Goal: Information Seeking & Learning: Learn about a topic

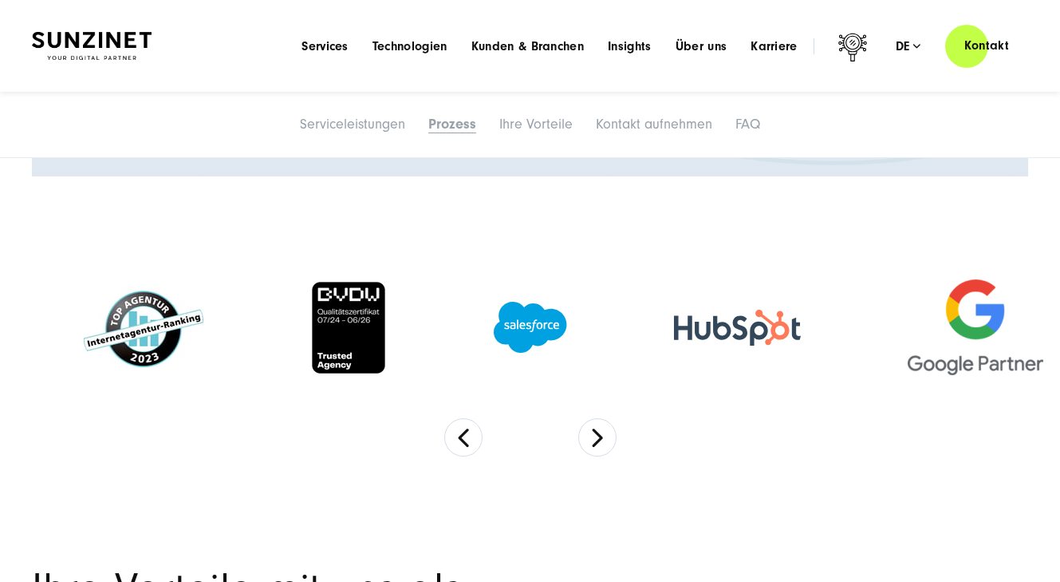
scroll to position [2873, 0]
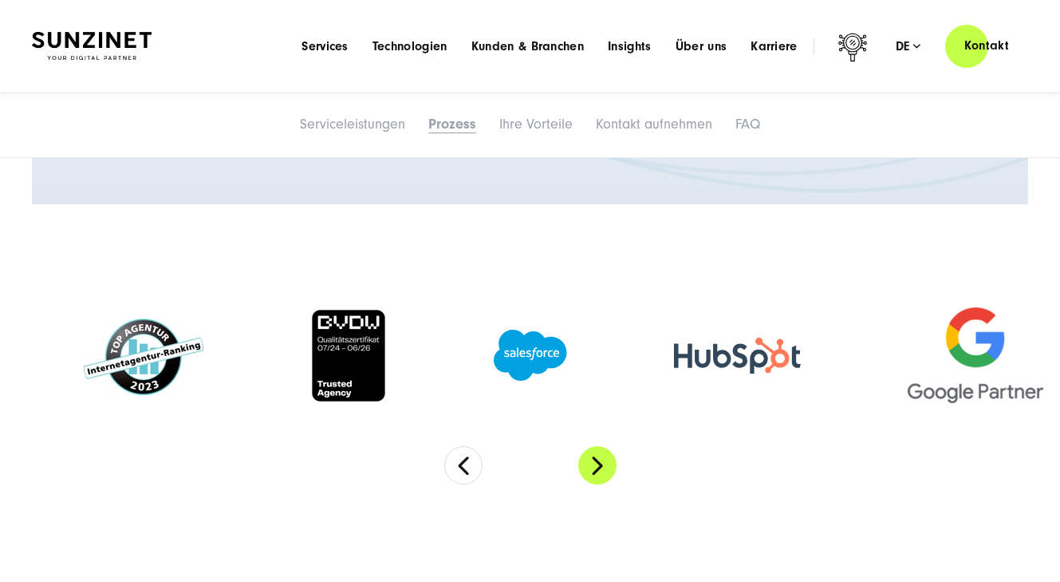
click at [603, 484] on button "Next" at bounding box center [597, 465] width 38 height 38
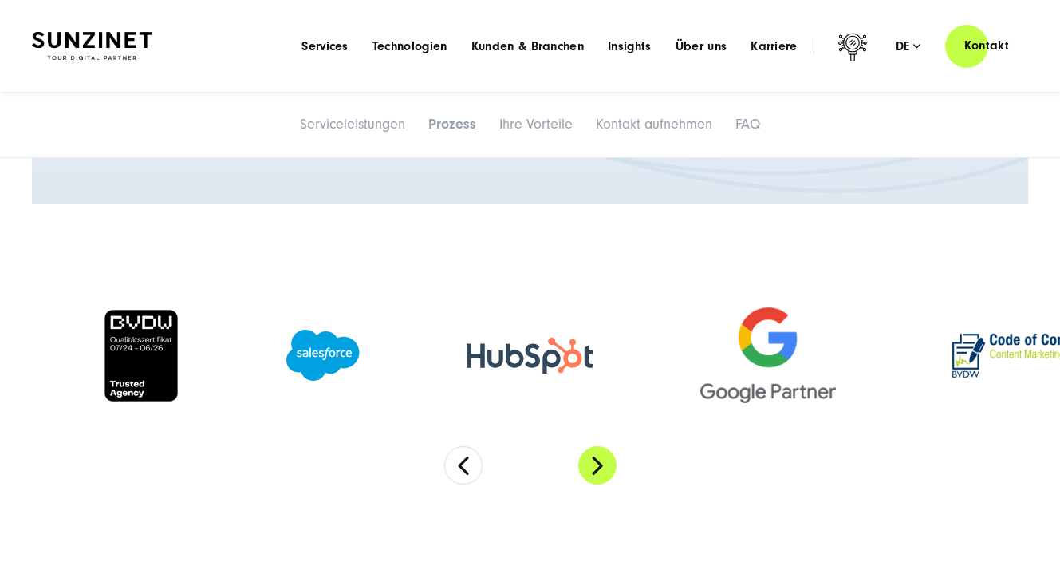
click at [603, 484] on button "Next" at bounding box center [597, 465] width 38 height 38
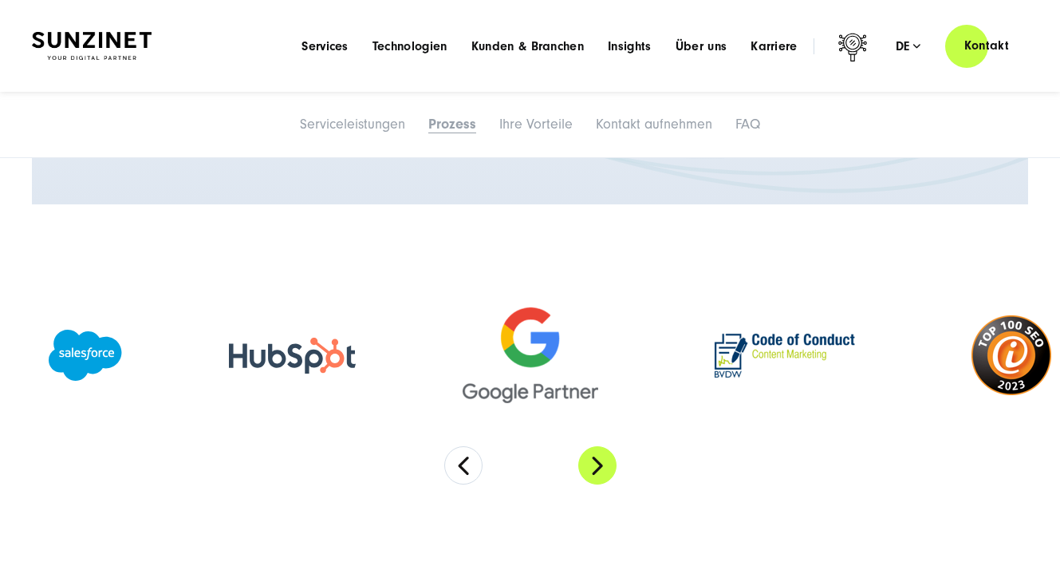
click at [586, 484] on button "Next" at bounding box center [597, 465] width 38 height 38
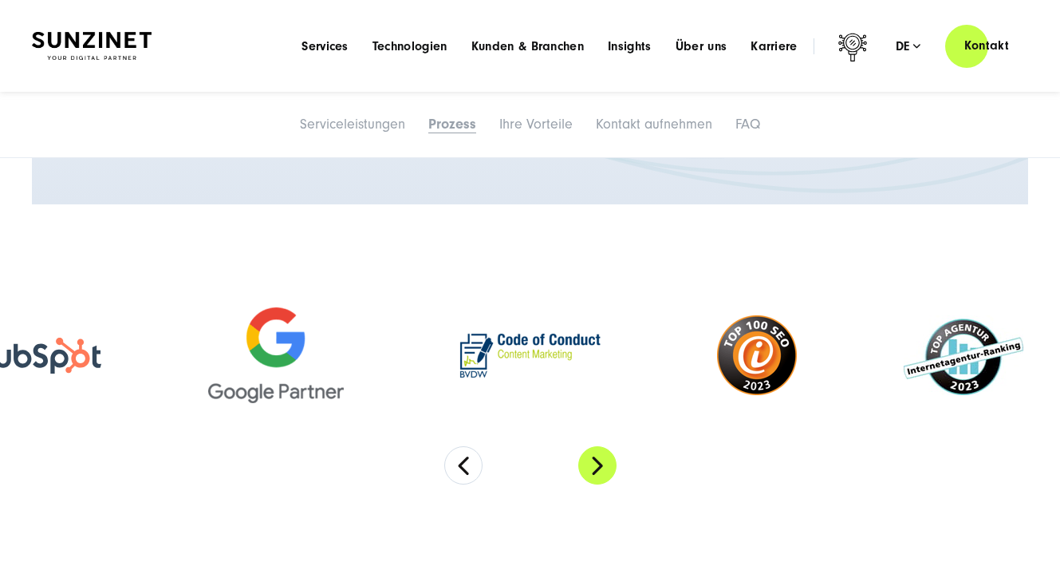
click at [586, 484] on button "Next" at bounding box center [597, 465] width 38 height 38
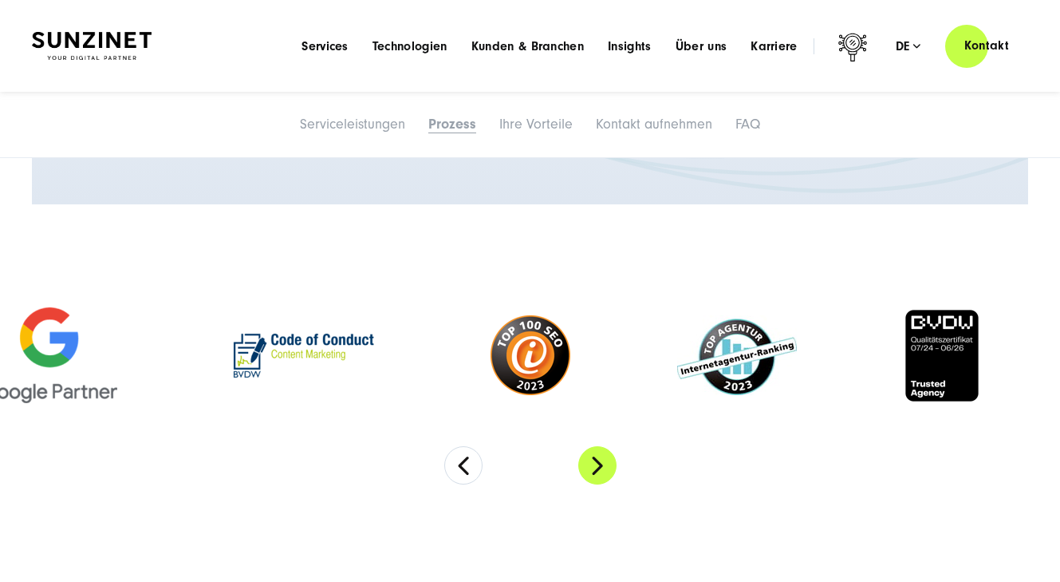
click at [591, 484] on button "Next" at bounding box center [597, 465] width 38 height 38
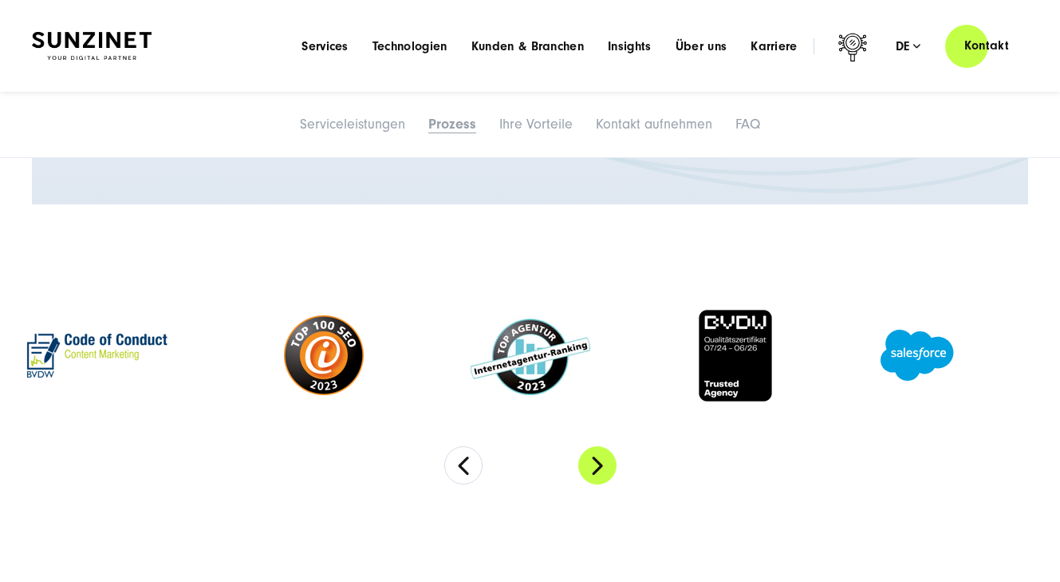
click at [591, 484] on button "Next" at bounding box center [597, 465] width 38 height 38
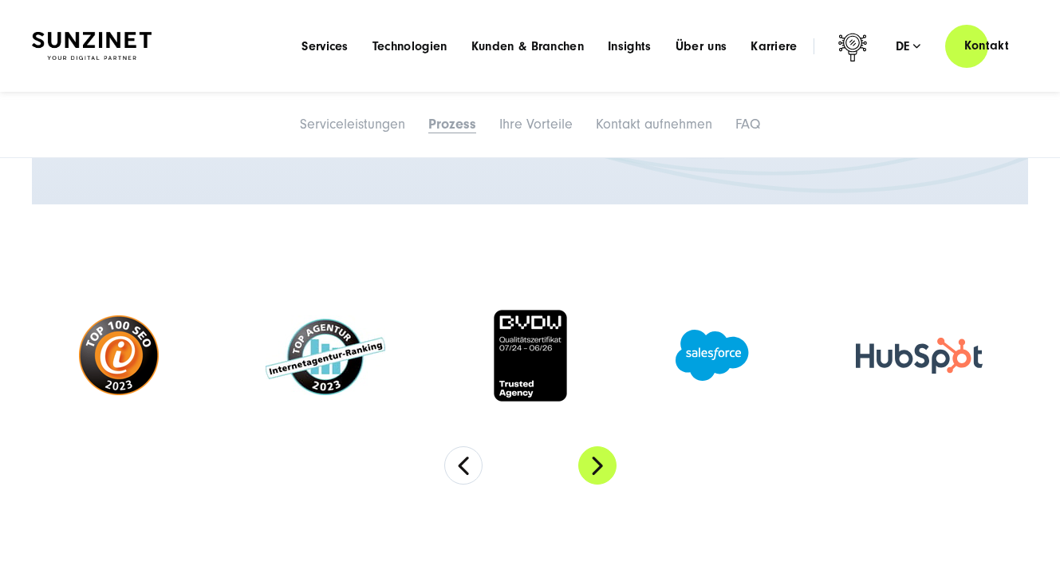
click at [591, 484] on button "Next" at bounding box center [597, 465] width 38 height 38
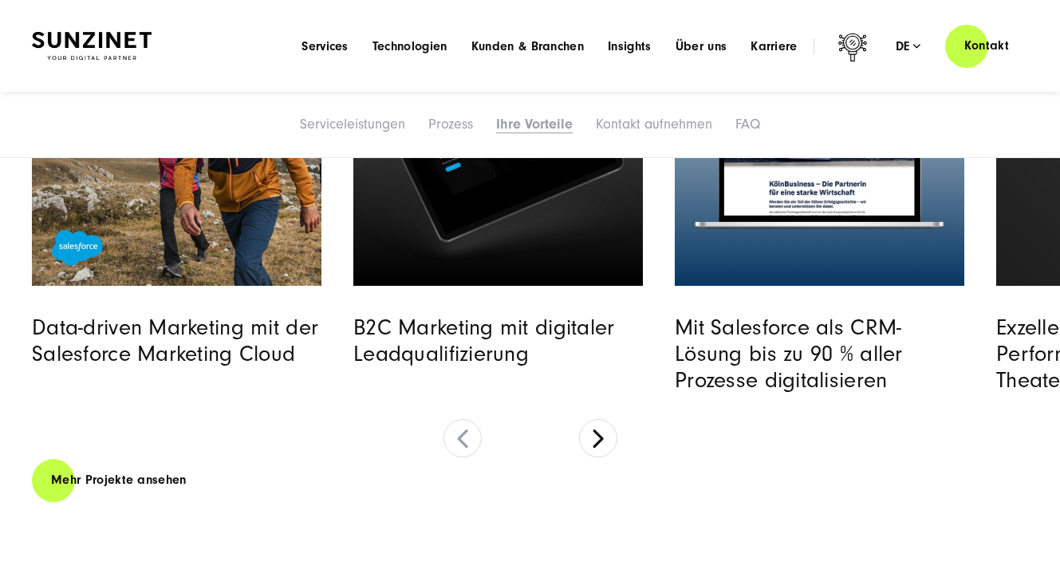
scroll to position [4867, 0]
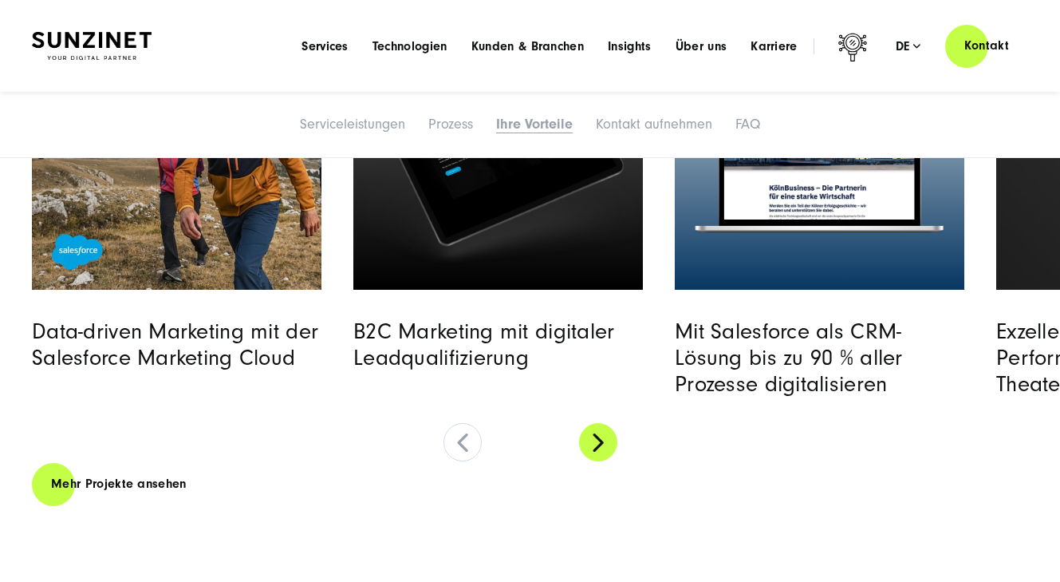
click at [612, 460] on button at bounding box center [598, 442] width 38 height 38
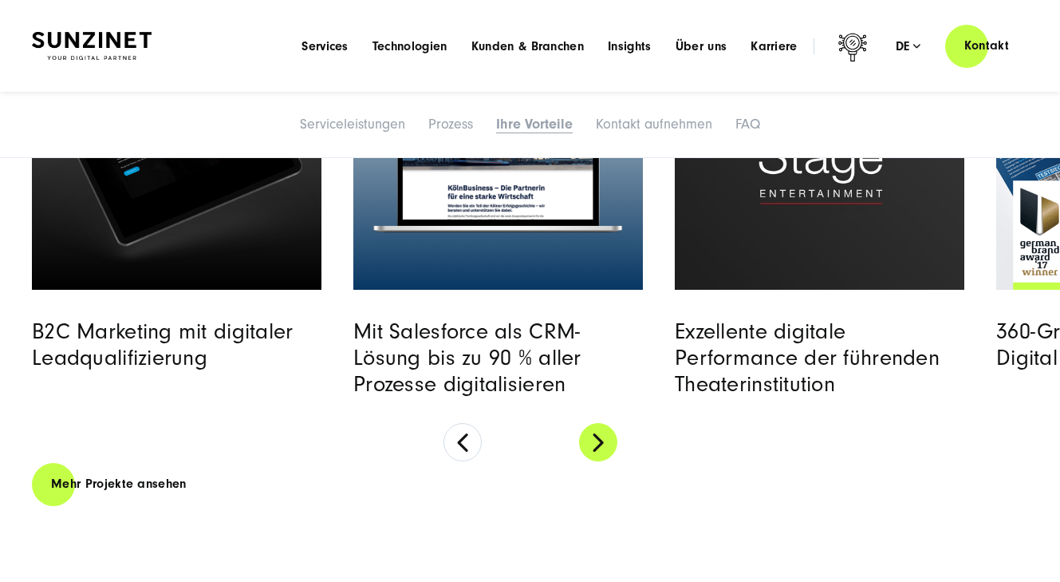
click at [612, 460] on button at bounding box center [598, 442] width 38 height 38
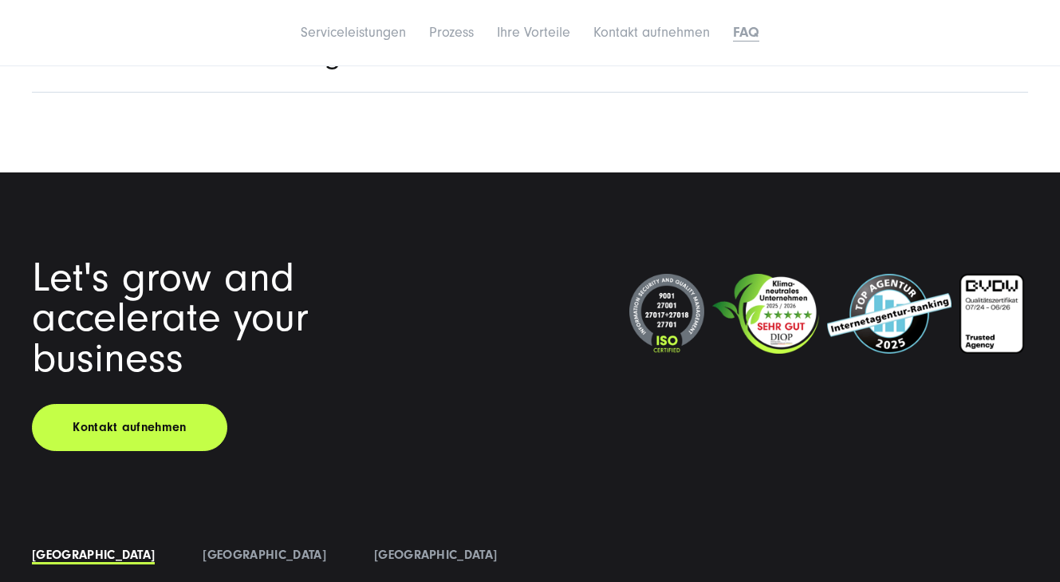
scroll to position [7102, 0]
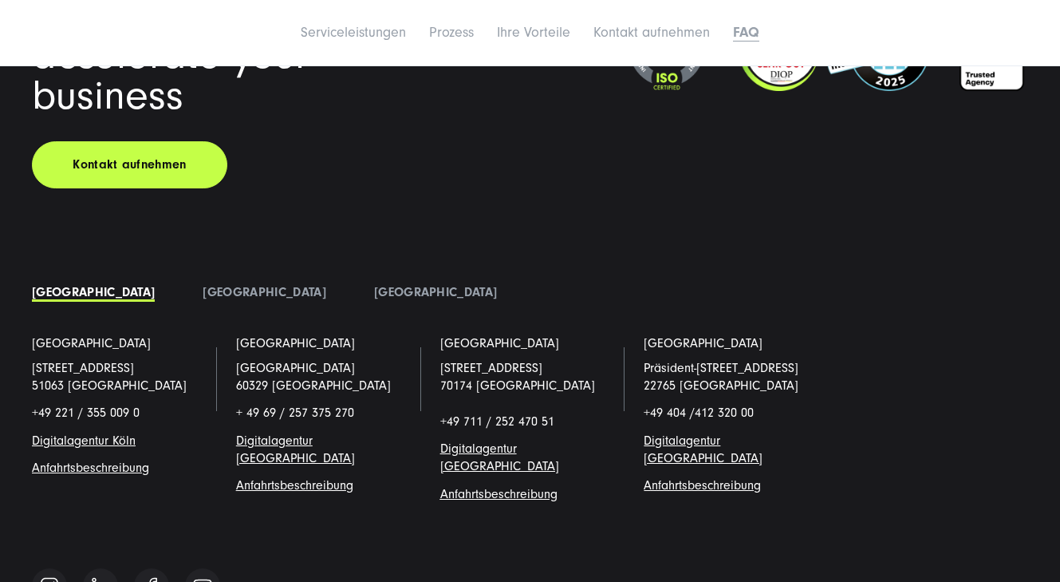
click at [54, 448] on link "Digitalagentur Köl" at bounding box center [80, 440] width 97 height 14
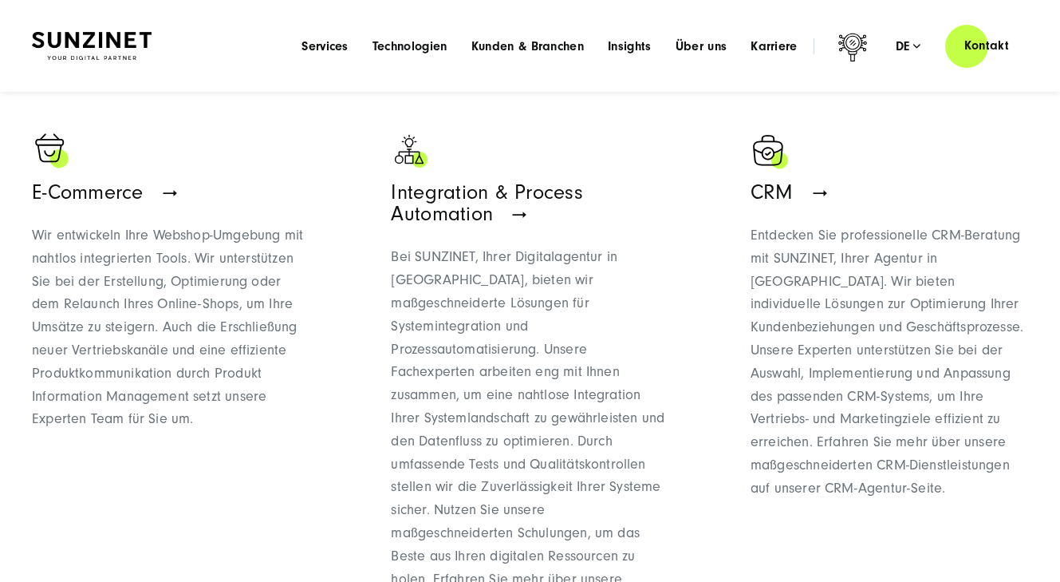
scroll to position [1197, 0]
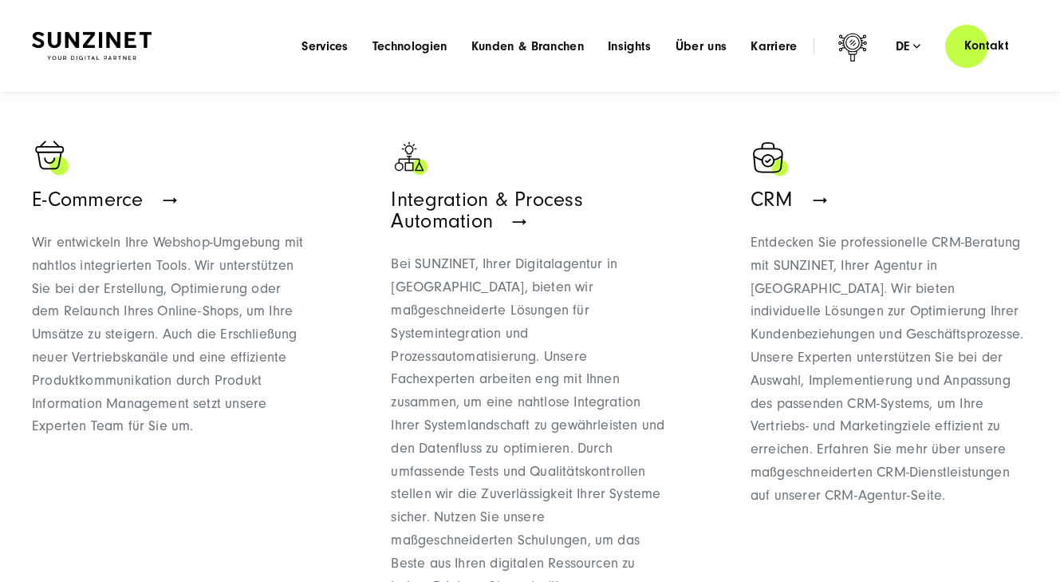
click at [361, 338] on ul "Digitalstrategie Von der Strategieentwicklung und Prozessoptimierung bis hin zu…" at bounding box center [530, 447] width 997 height 1433
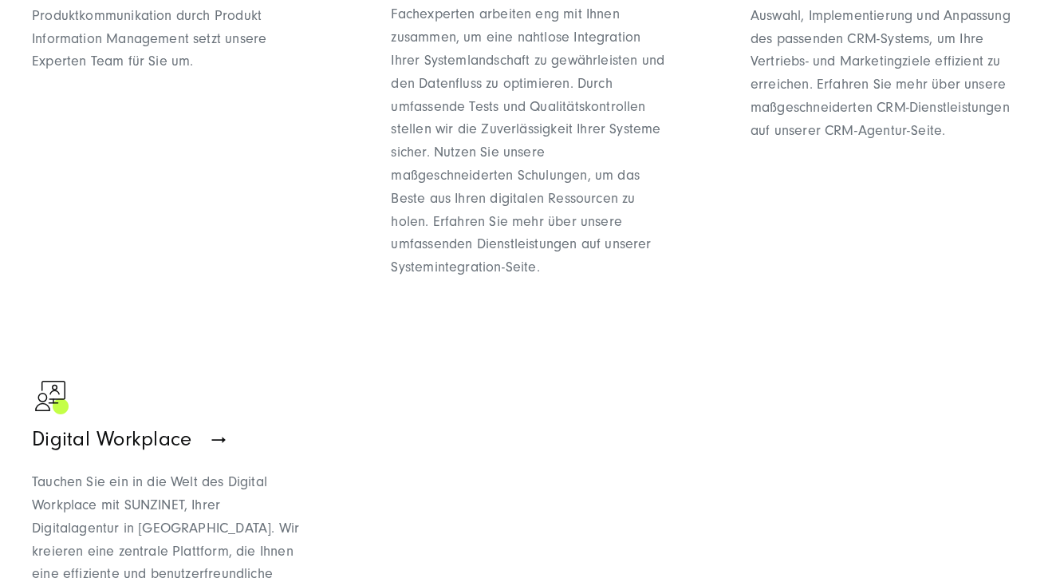
scroll to position [1676, 0]
